Goal: Task Accomplishment & Management: Complete application form

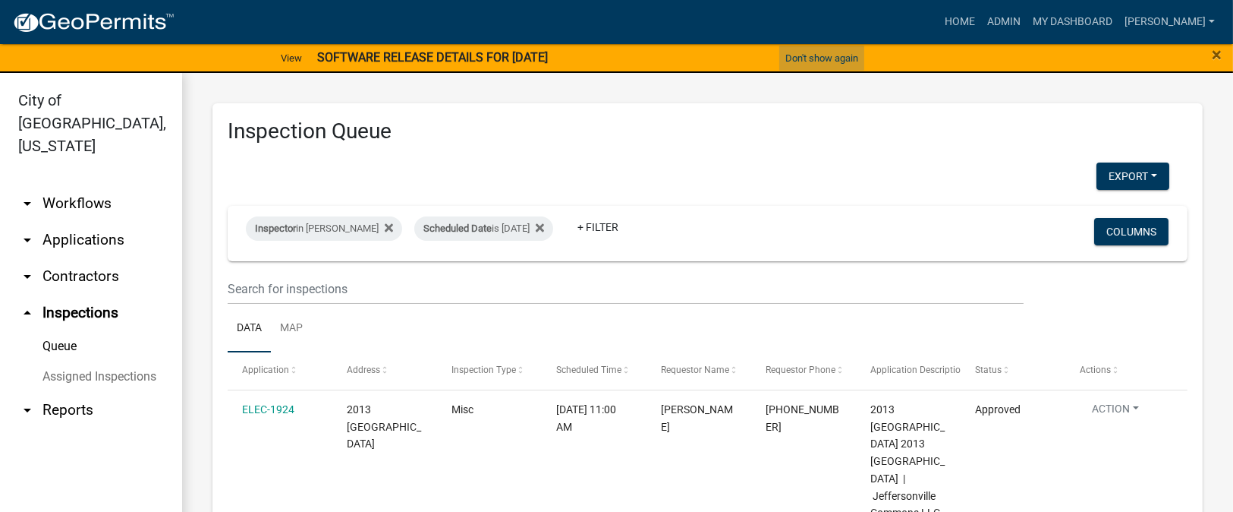
click at [816, 60] on button "Don't show again" at bounding box center [822, 58] width 85 height 25
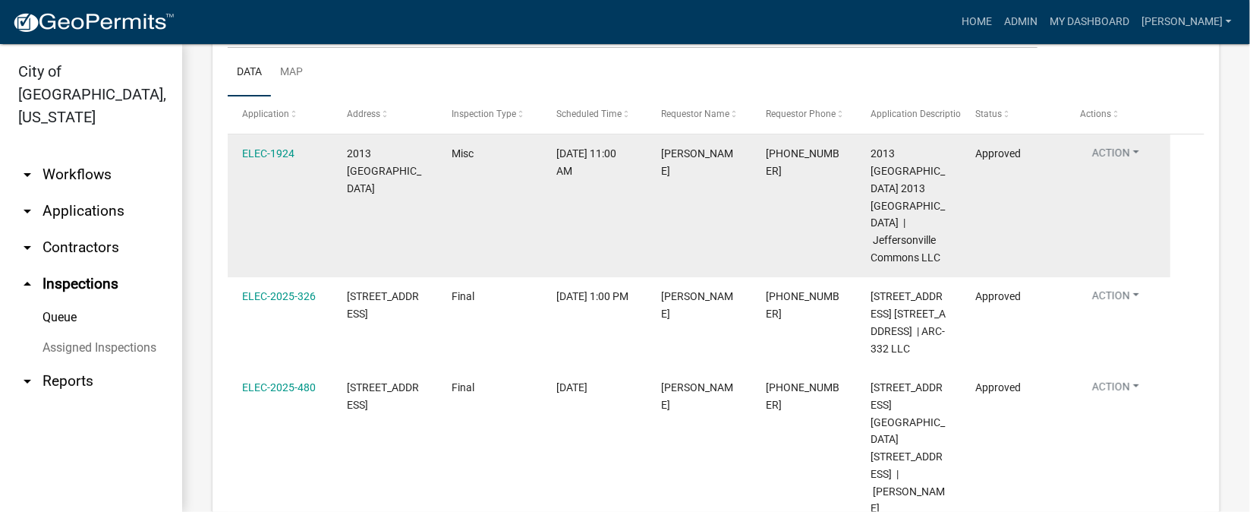
scroll to position [341, 0]
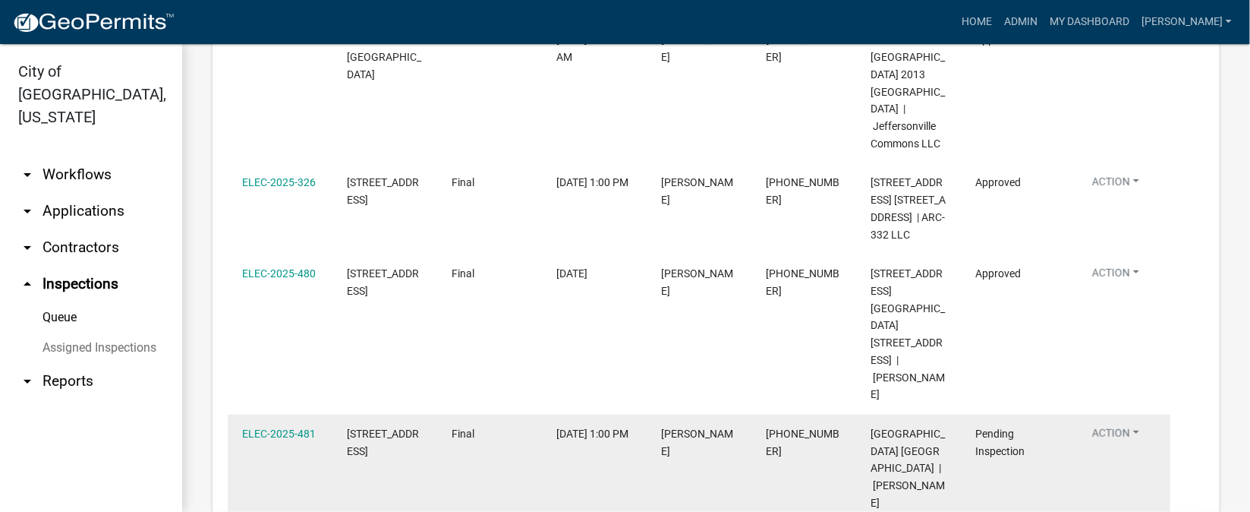
click at [1138, 425] on button "Action" at bounding box center [1115, 436] width 71 height 22
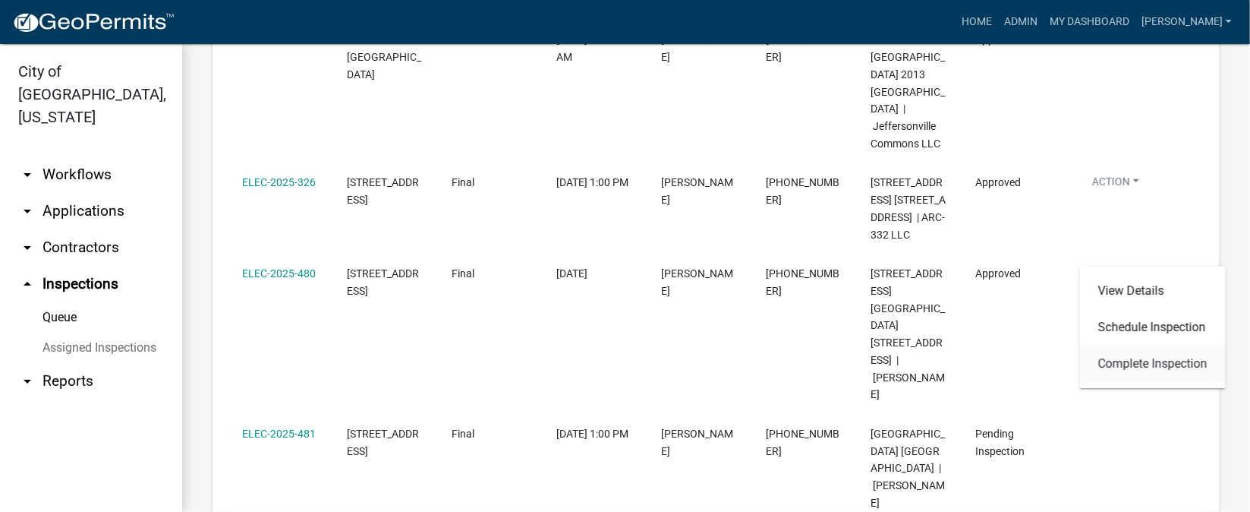
click at [1123, 354] on link "Complete Inspection" at bounding box center [1153, 363] width 146 height 36
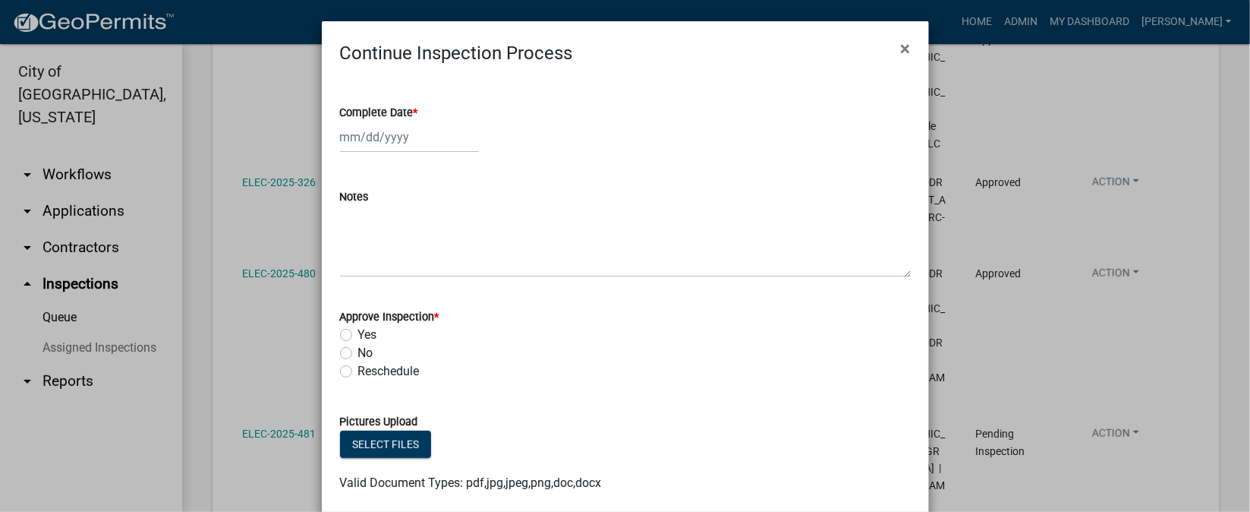
click at [414, 114] on span "*" at bounding box center [416, 112] width 5 height 13
click at [410, 121] on input "Complete Date *" at bounding box center [409, 136] width 139 height 31
select select "9"
select select "2025"
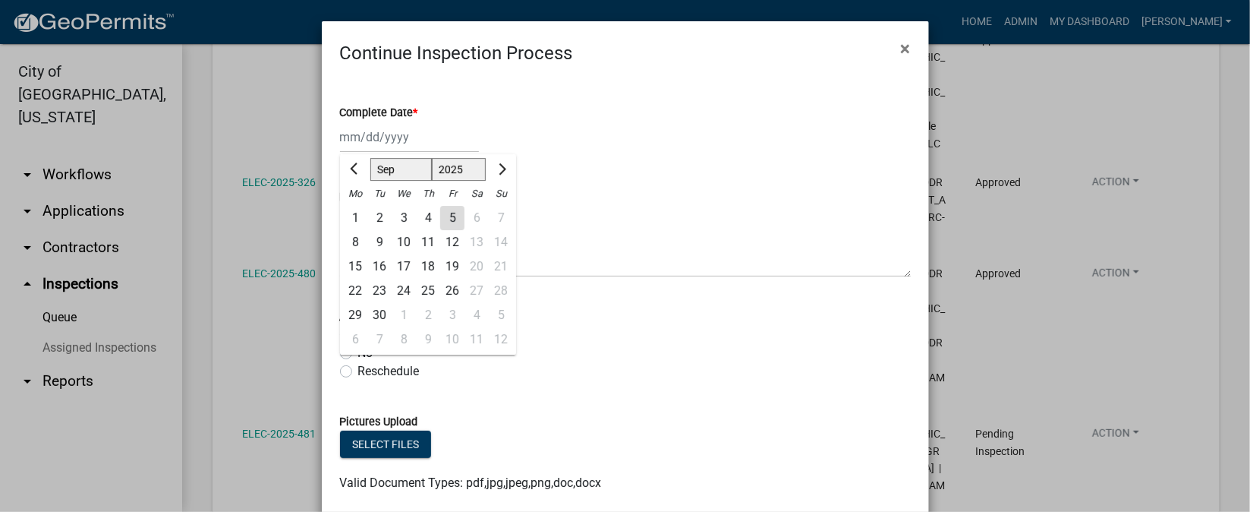
click at [443, 219] on div "5" at bounding box center [452, 218] width 24 height 24
type input "[DATE]"
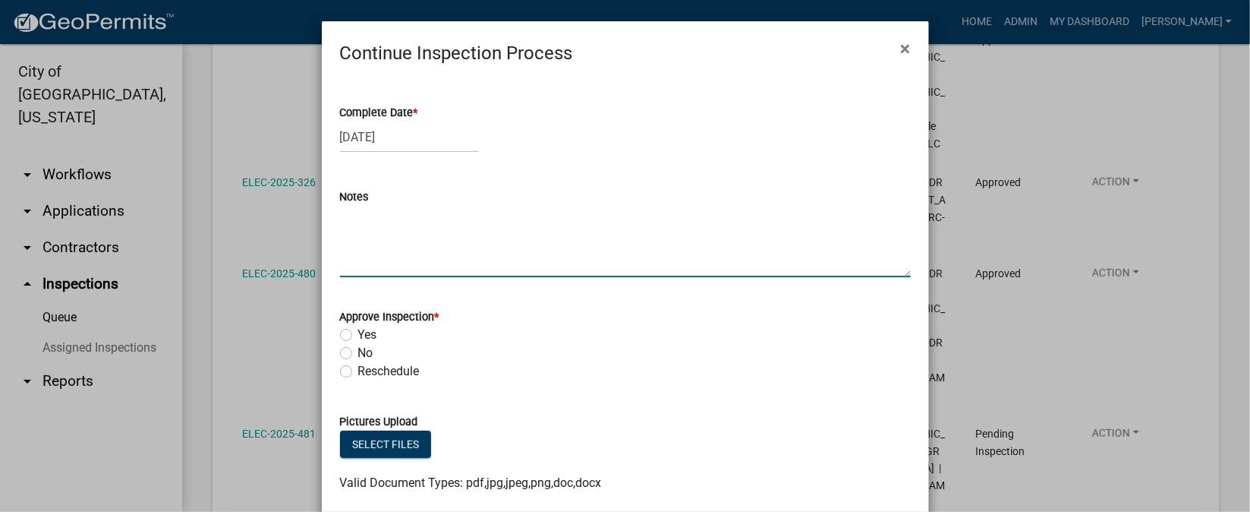
drag, startPoint x: 369, startPoint y: 232, endPoint x: 638, endPoint y: 209, distance: 269.7
click at [397, 226] on textarea "Notes" at bounding box center [625, 241] width 571 height 71
type textarea "REPAIR WORK."
click at [358, 336] on label "Yes" at bounding box center [367, 335] width 19 height 18
click at [358, 335] on input "Yes" at bounding box center [363, 331] width 10 height 10
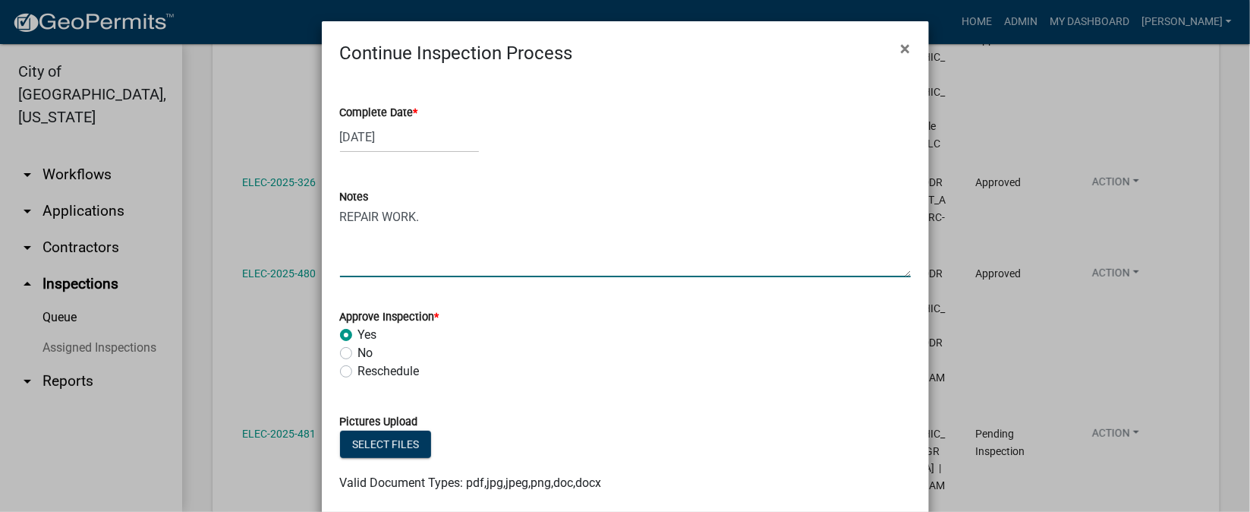
radio input "true"
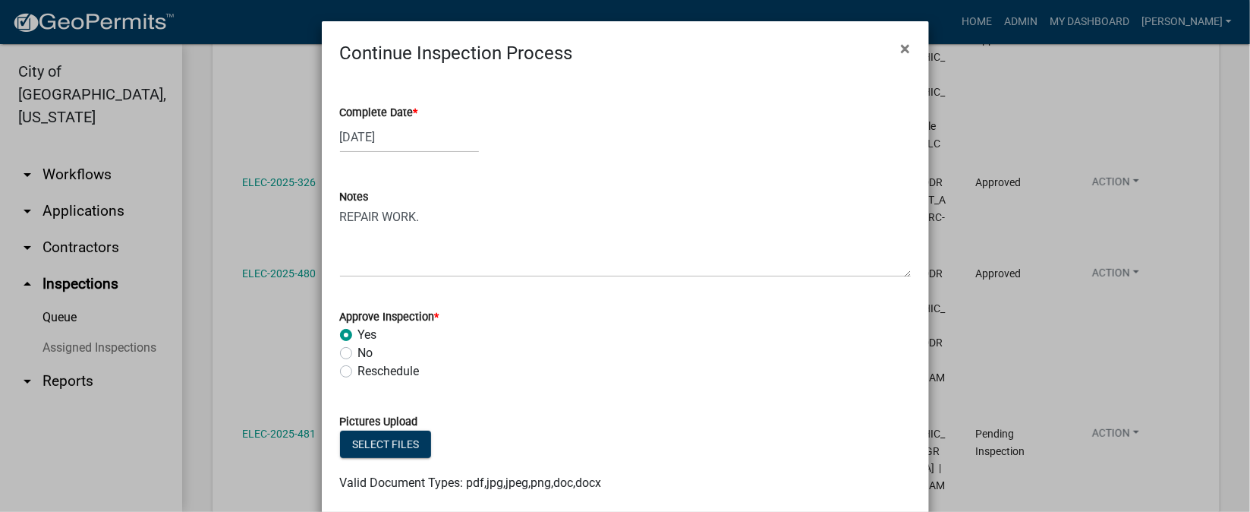
scroll to position [90, 0]
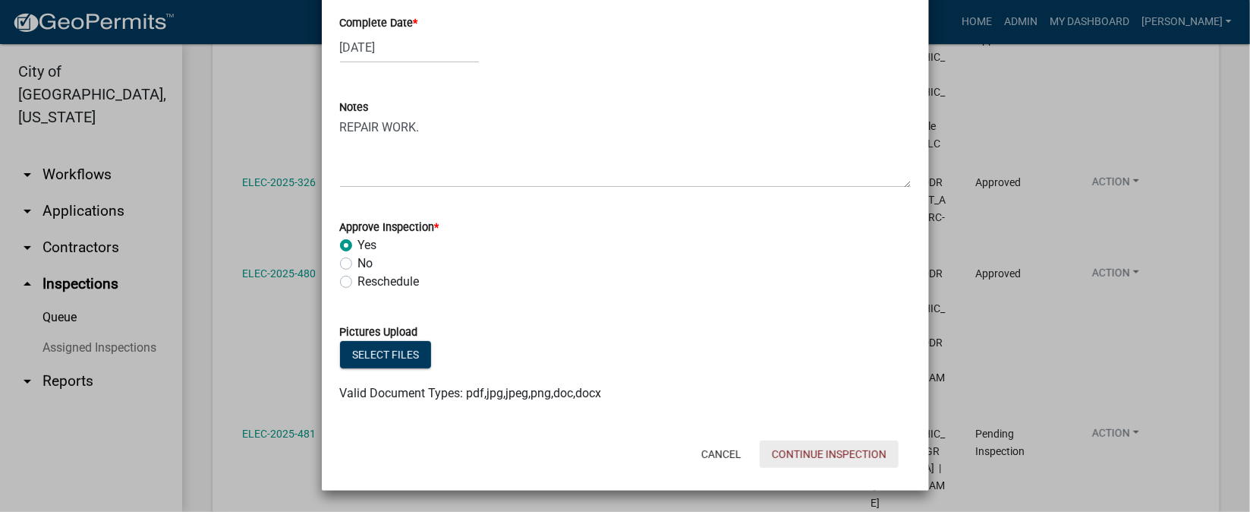
click at [806, 452] on button "Continue Inspection" at bounding box center [829, 453] width 139 height 27
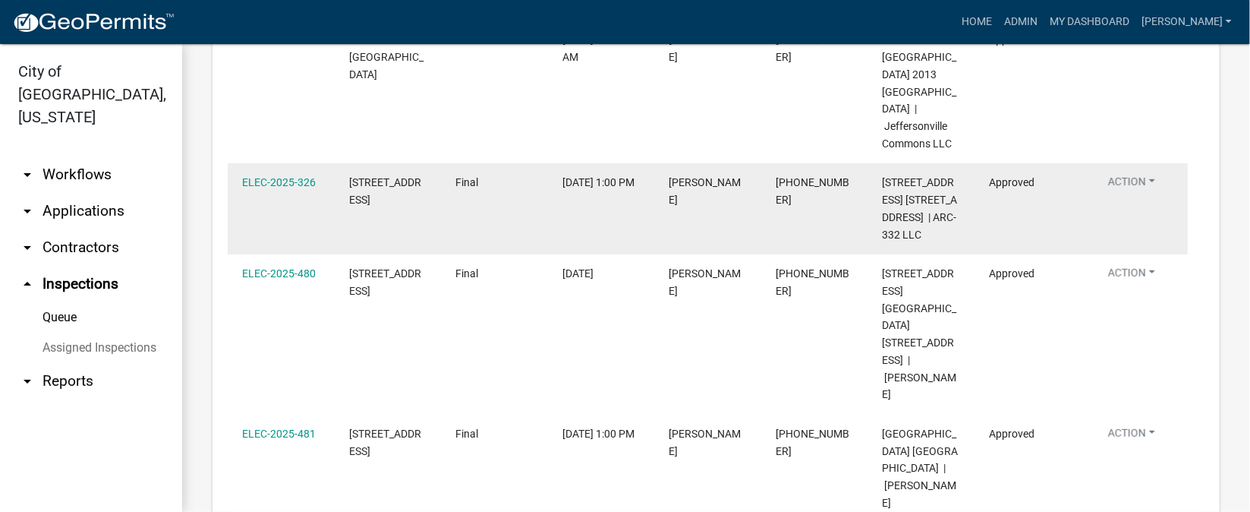
scroll to position [0, 0]
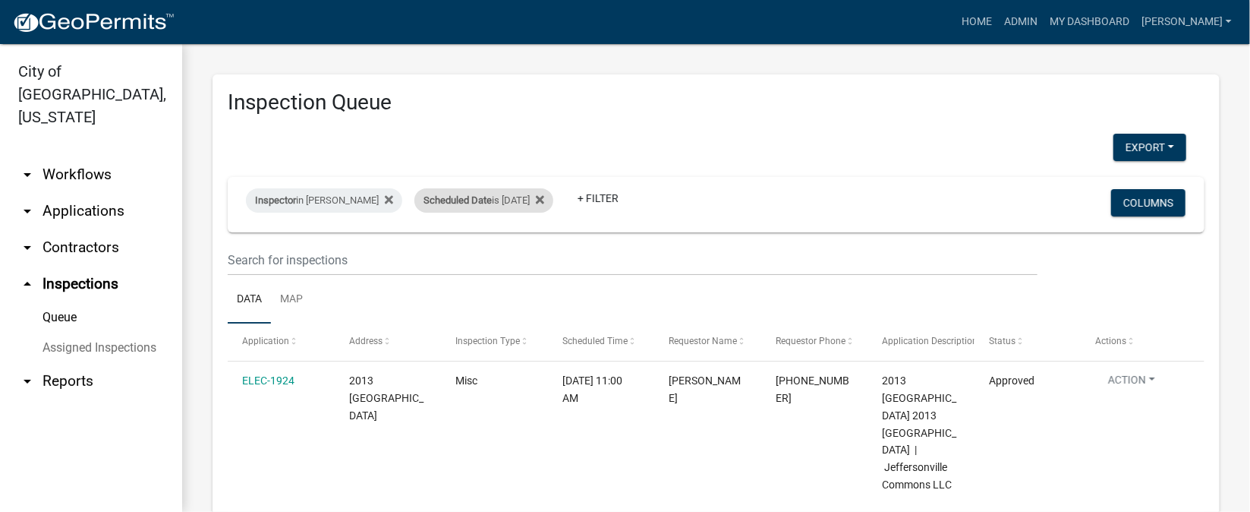
click at [544, 197] on div "Scheduled Date is [DATE]" at bounding box center [483, 200] width 139 height 24
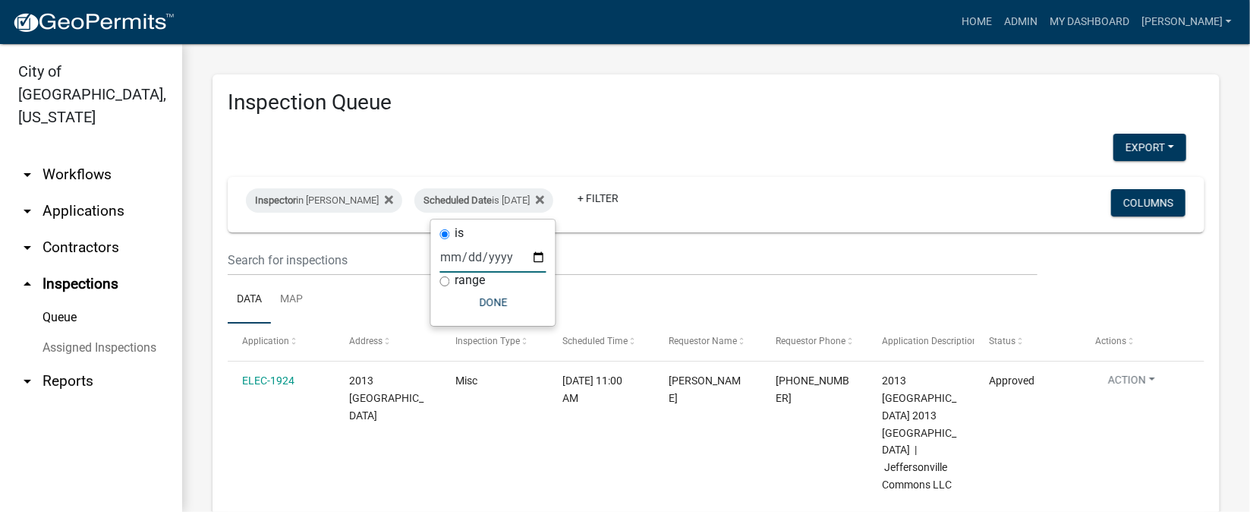
click at [537, 251] on input "[DATE]" at bounding box center [493, 256] width 106 height 31
type input "[DATE]"
click at [490, 306] on button "Done" at bounding box center [493, 301] width 106 height 27
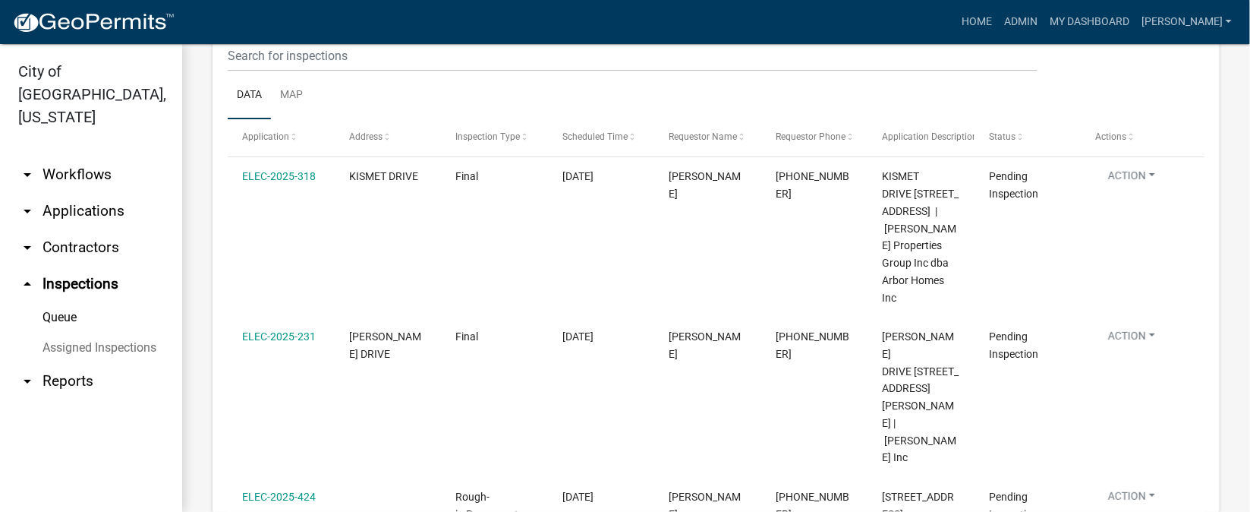
scroll to position [90, 0]
